Goal: Task Accomplishment & Management: Complete application form

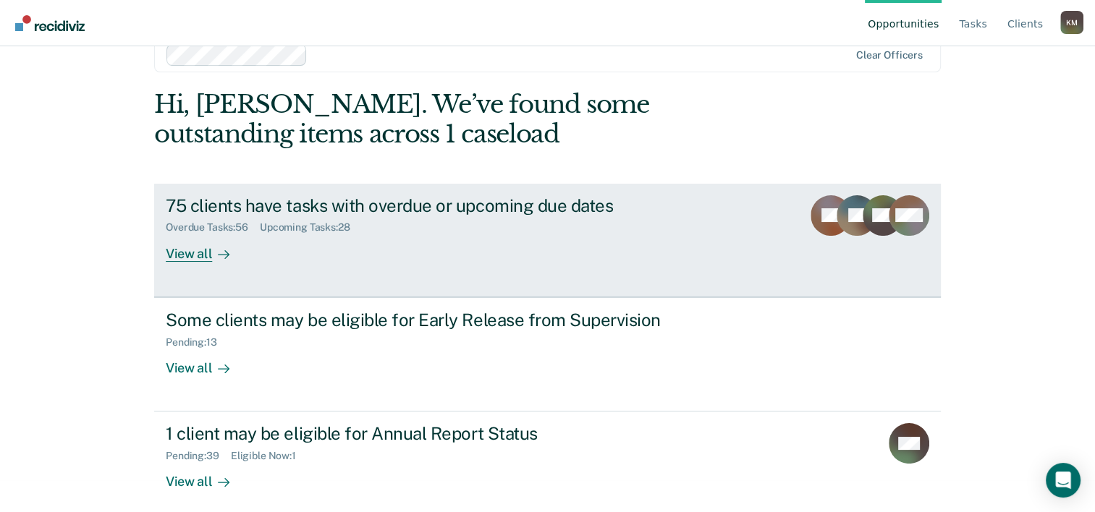
scroll to position [44, 0]
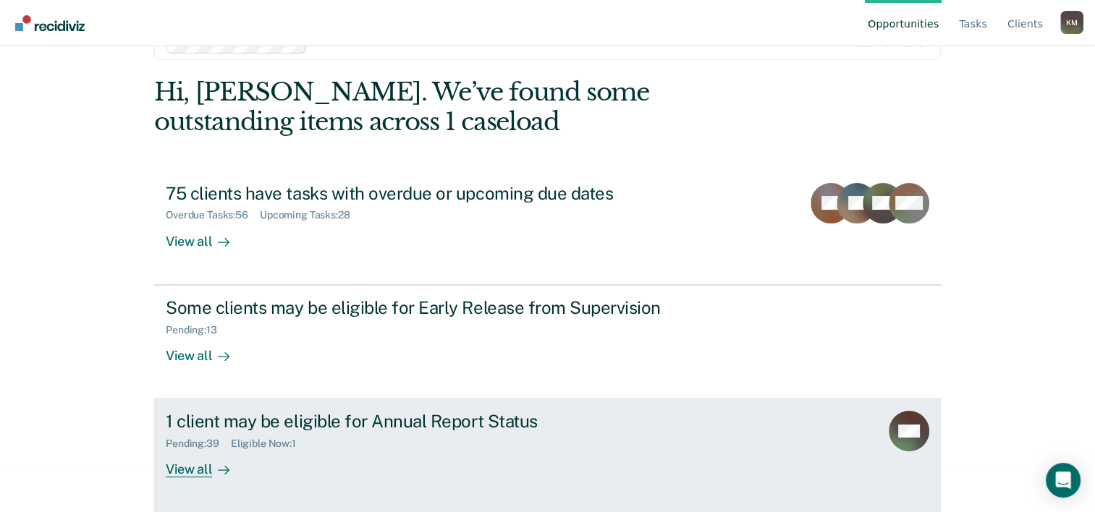
click at [198, 472] on div "View all" at bounding box center [206, 464] width 81 height 28
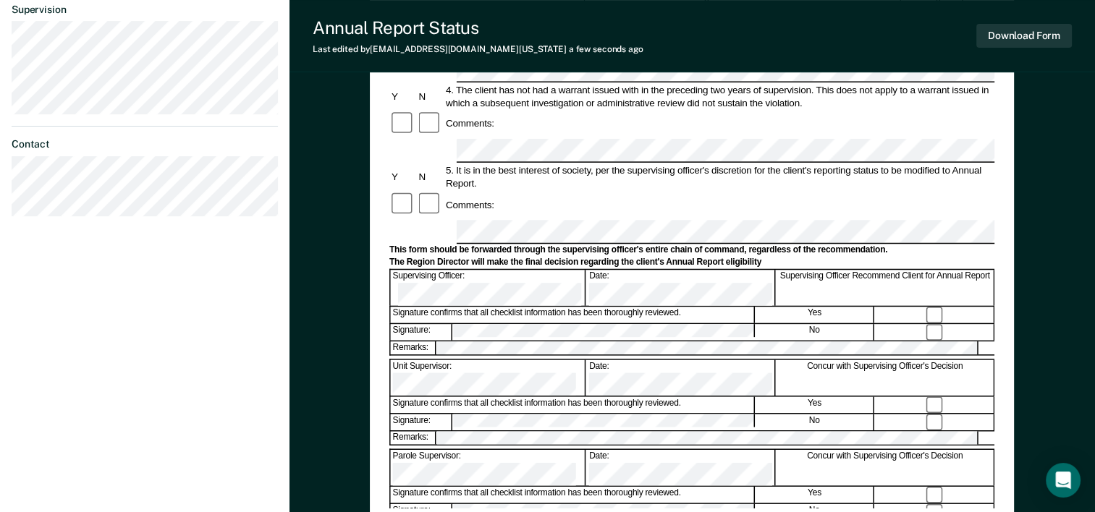
scroll to position [434, 0]
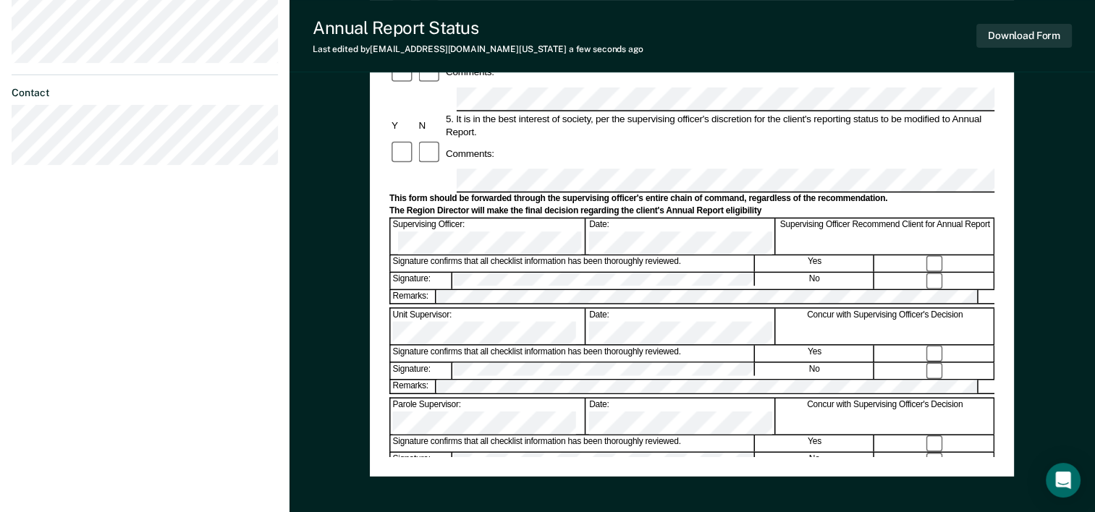
scroll to position [507, 0]
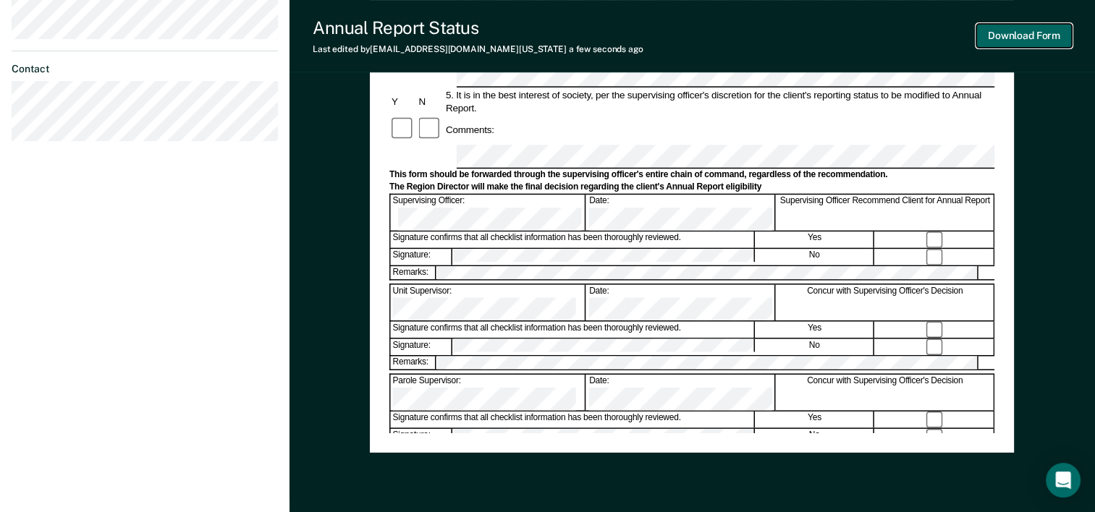
click at [1019, 34] on button "Download Form" at bounding box center [1024, 36] width 96 height 24
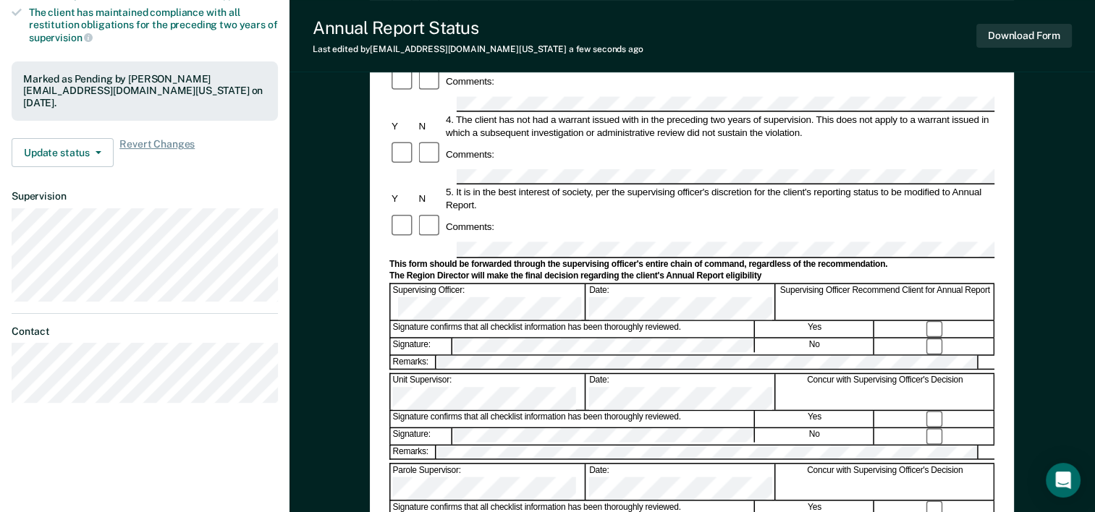
scroll to position [270, 0]
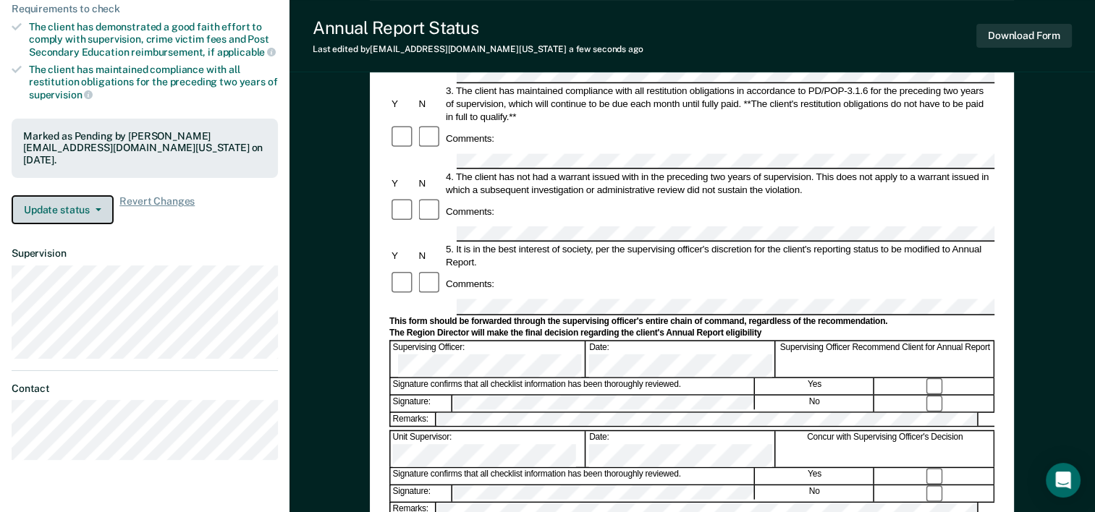
click at [96, 202] on button "Update status" at bounding box center [63, 209] width 102 height 29
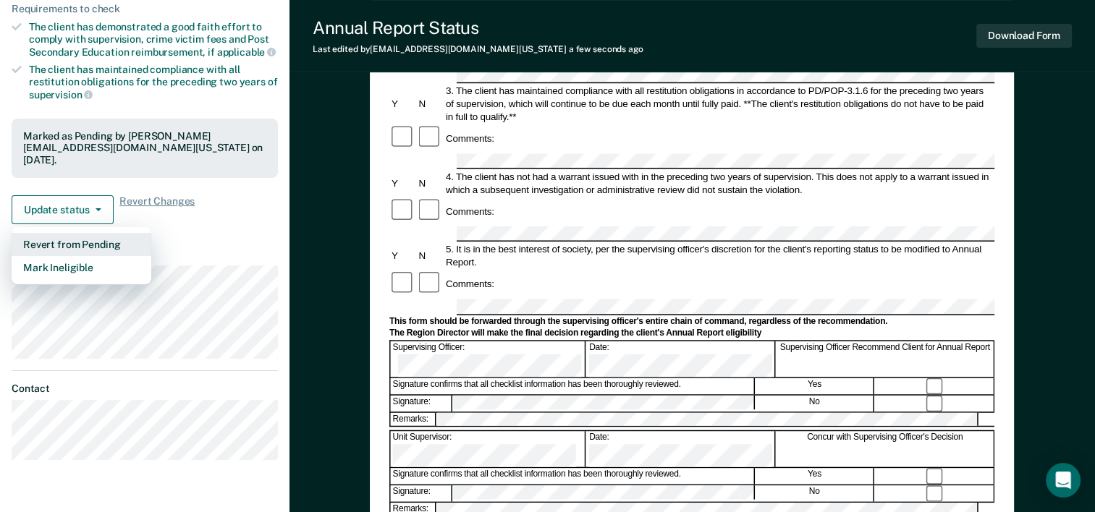
click at [87, 238] on button "Revert from Pending" at bounding box center [82, 244] width 140 height 23
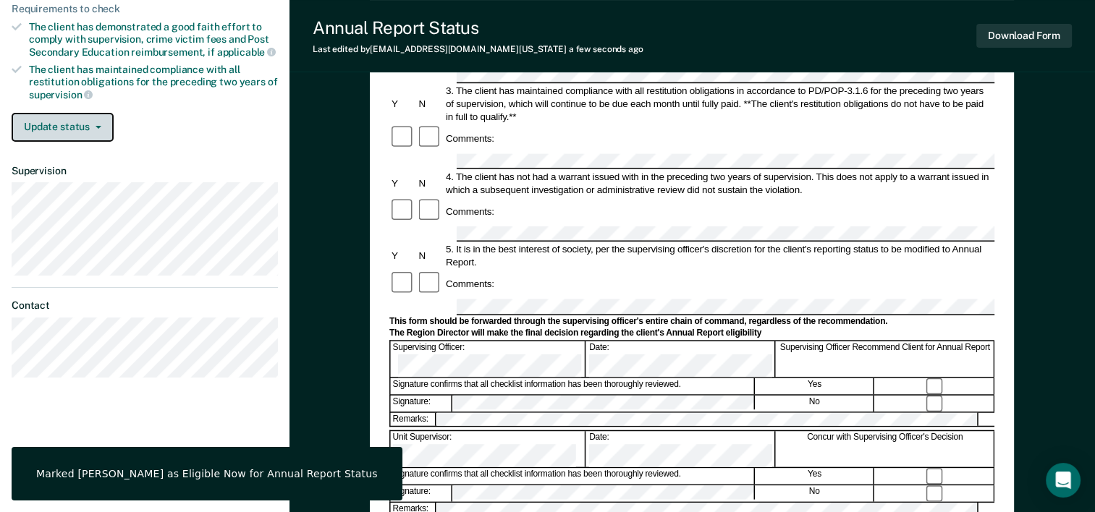
click at [75, 132] on button "Update status" at bounding box center [63, 127] width 102 height 29
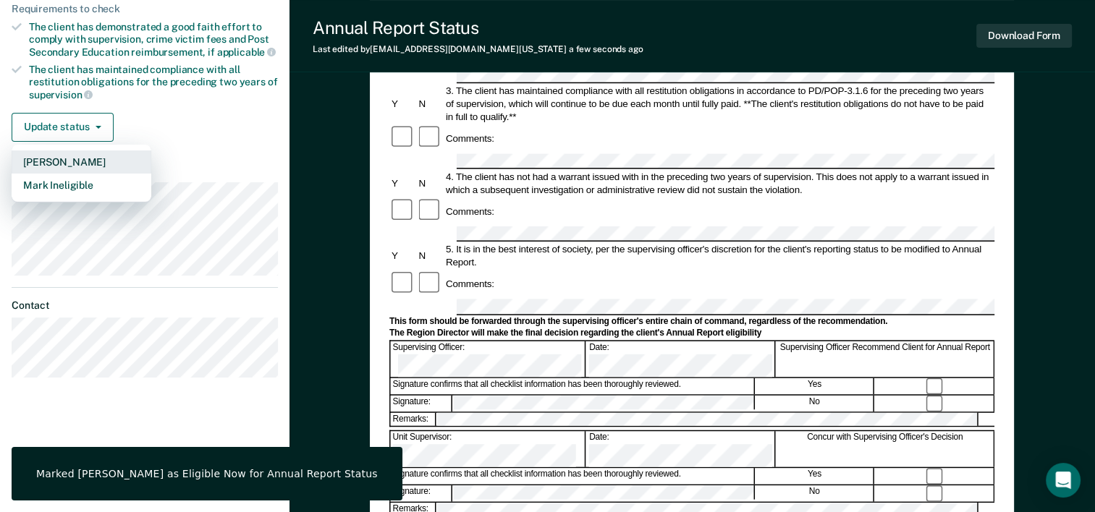
click at [67, 159] on button "[PERSON_NAME]" at bounding box center [82, 162] width 140 height 23
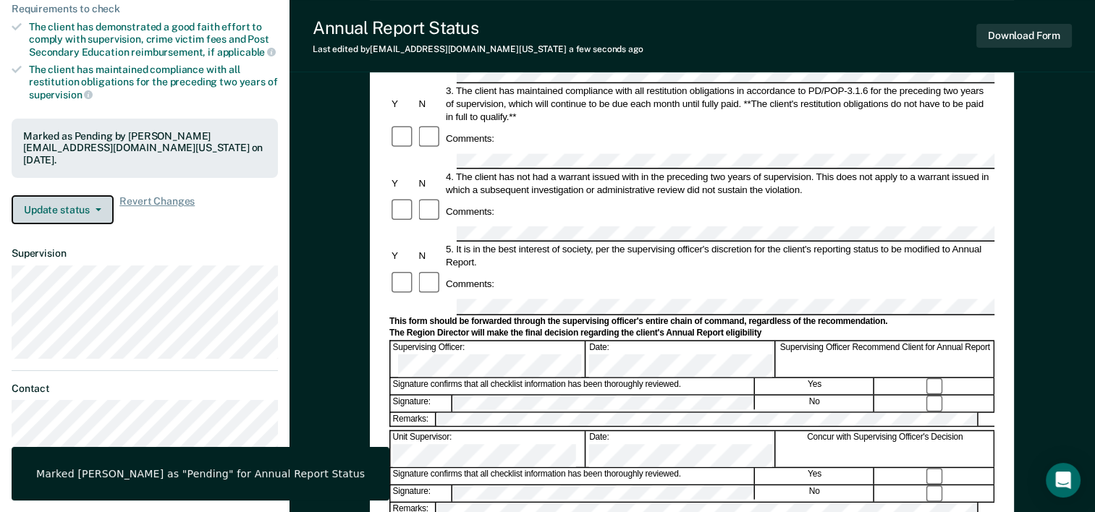
click at [91, 208] on button "Update status" at bounding box center [63, 209] width 102 height 29
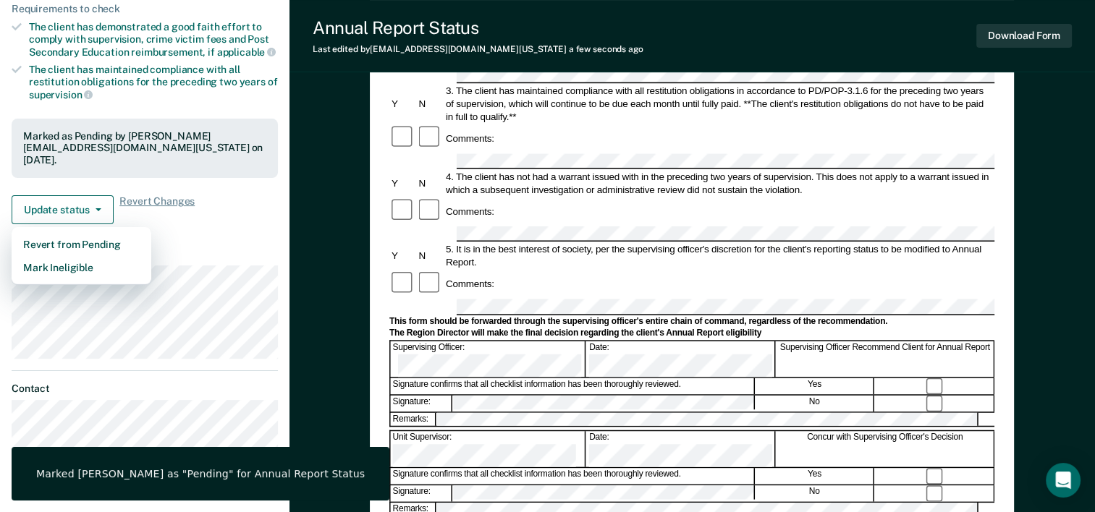
click at [188, 253] on dt "Supervision" at bounding box center [145, 254] width 266 height 12
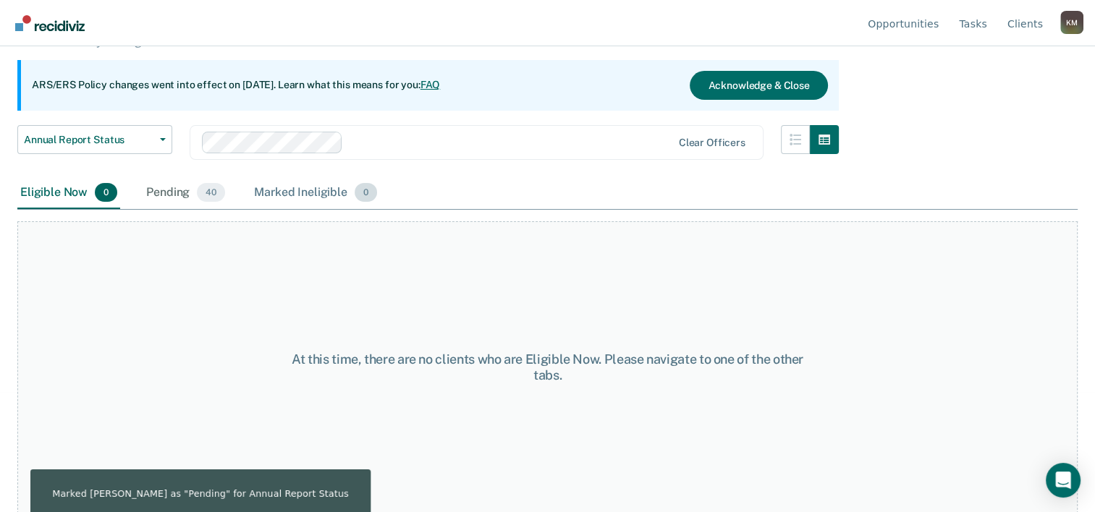
scroll to position [48, 0]
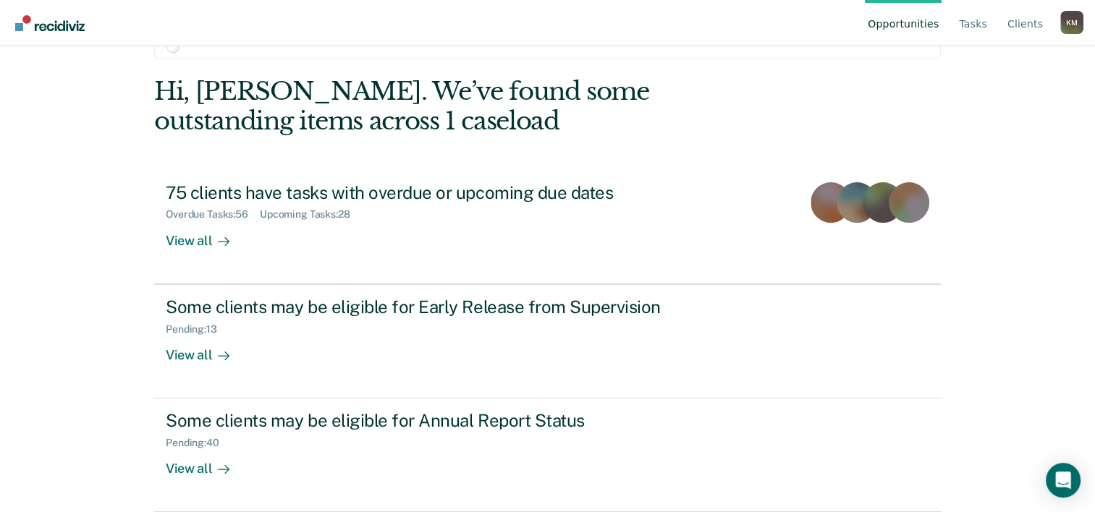
scroll to position [44, 0]
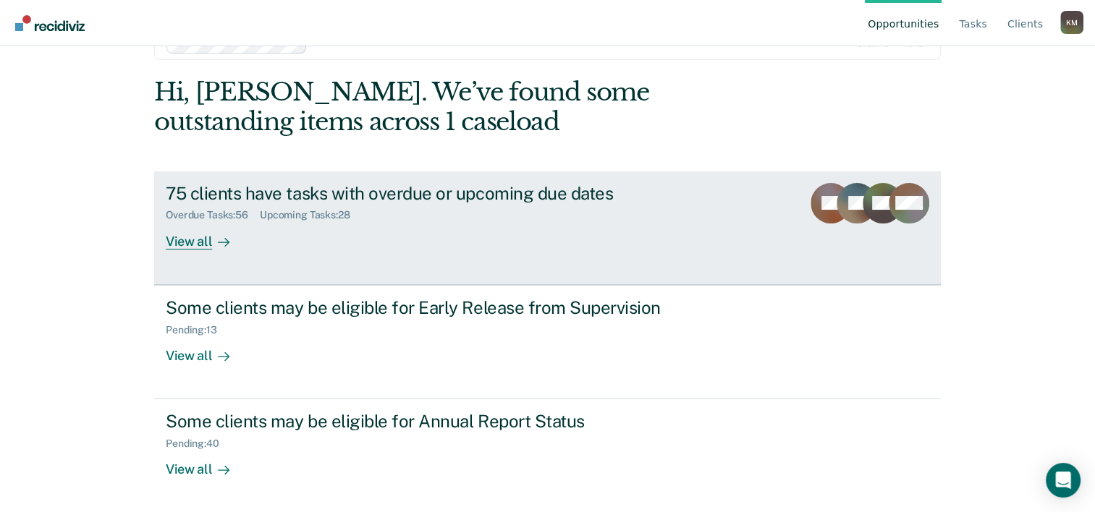
click at [329, 199] on div "75 clients have tasks with overdue or upcoming due dates" at bounding box center [420, 193] width 508 height 21
